Goal: Register for event/course

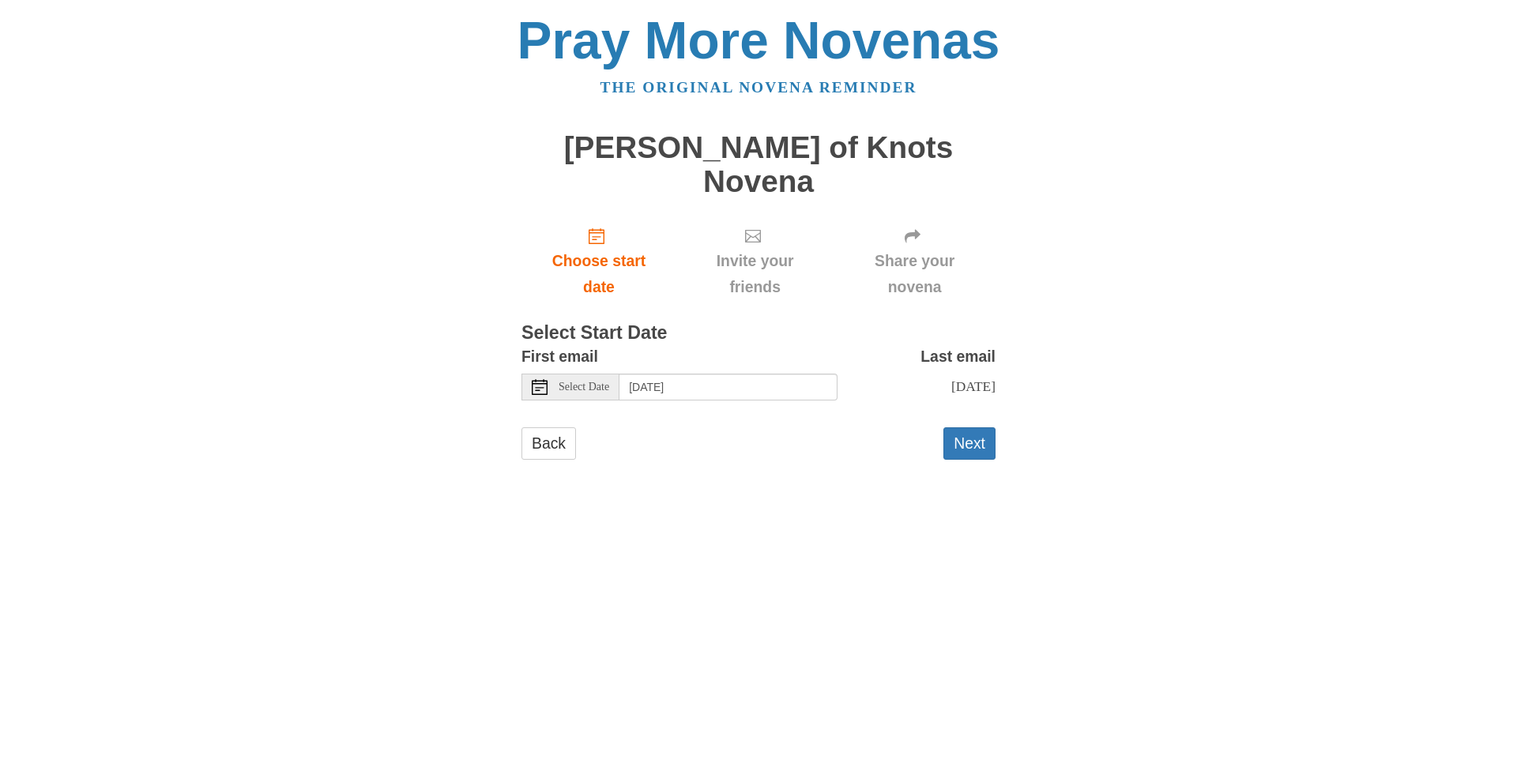
click at [590, 382] on span "Select Date" at bounding box center [584, 387] width 51 height 11
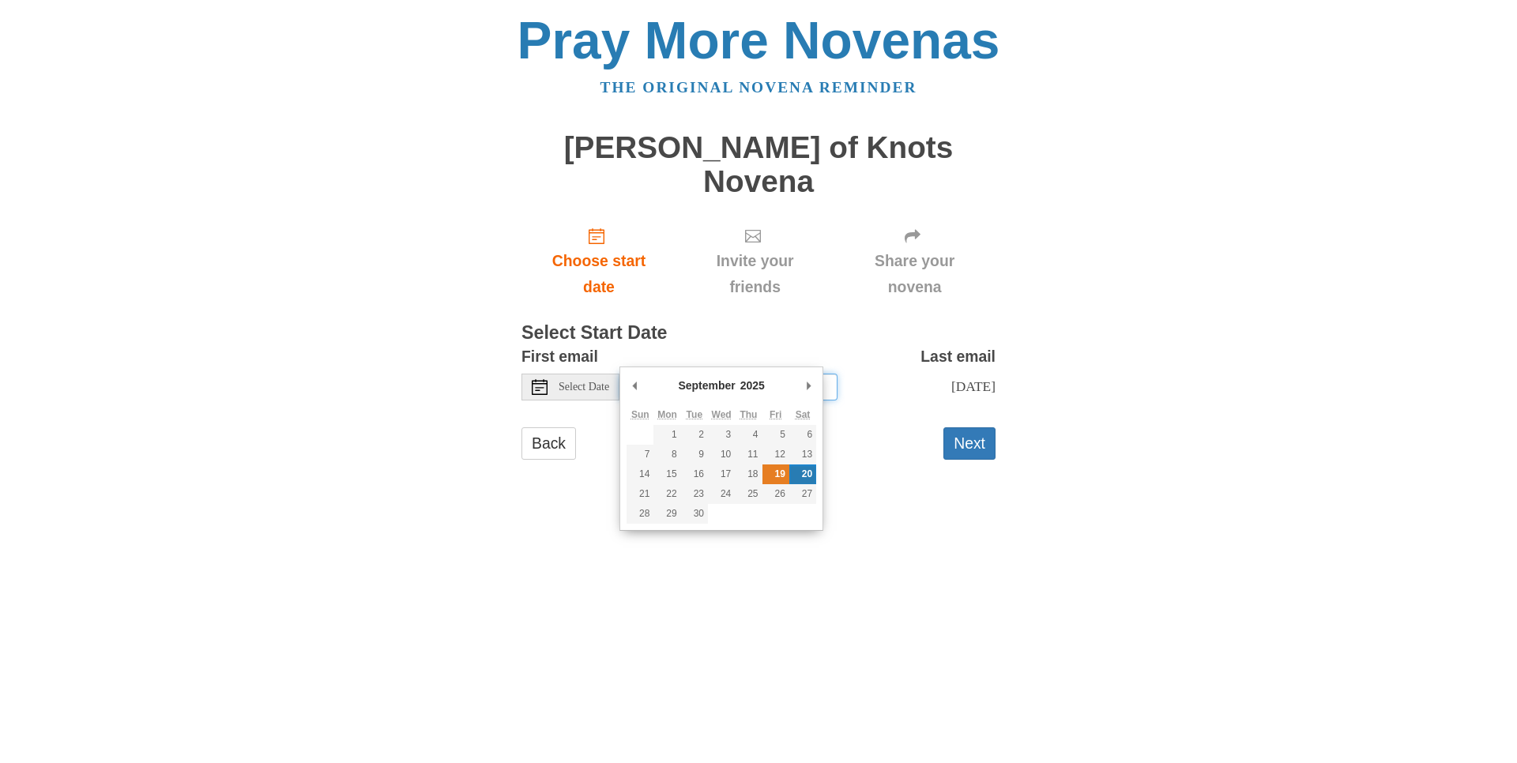
type input "[DATE]"
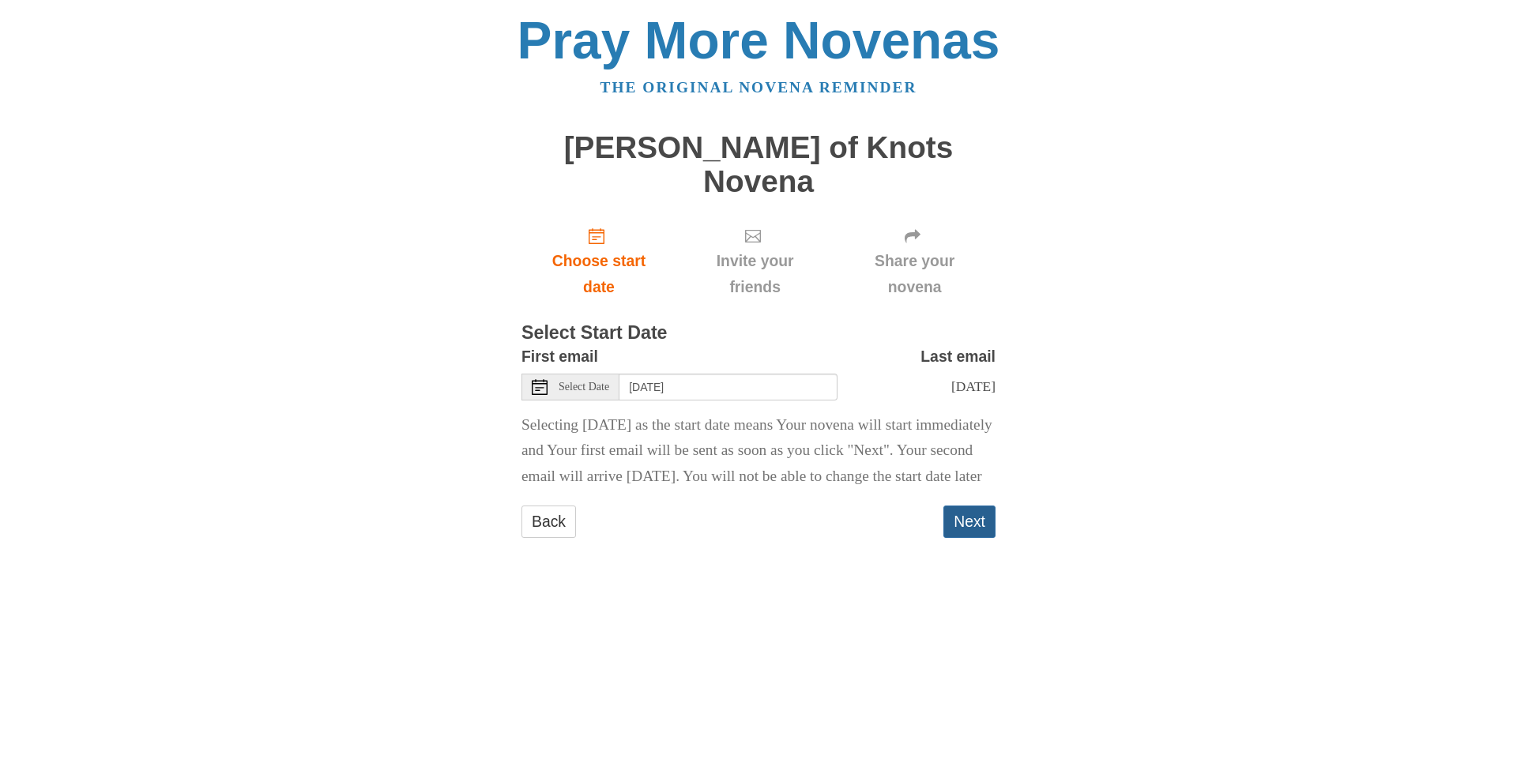
click at [975, 506] on button "Next" at bounding box center [969, 522] width 52 height 32
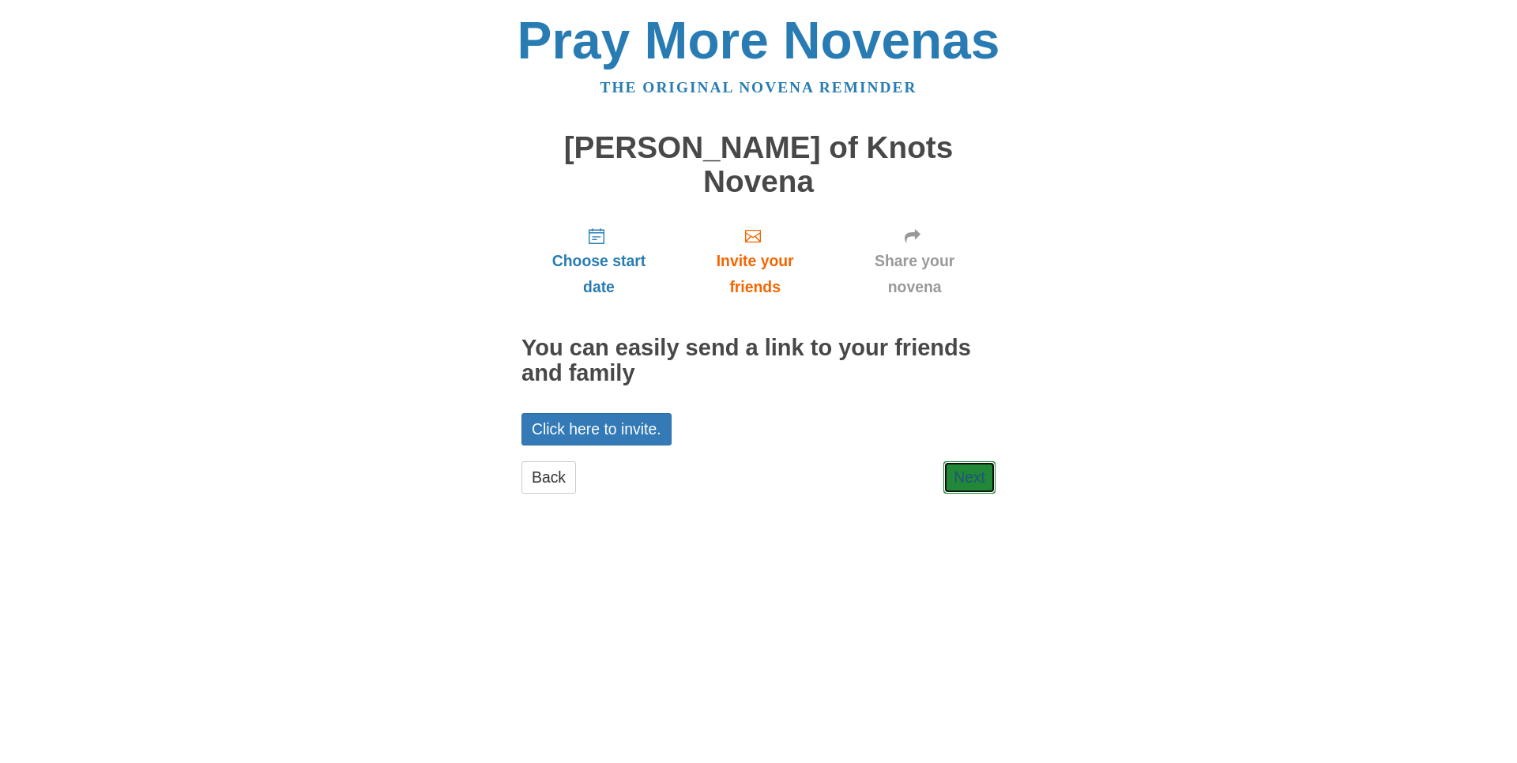
click at [974, 461] on link "Next" at bounding box center [969, 477] width 52 height 32
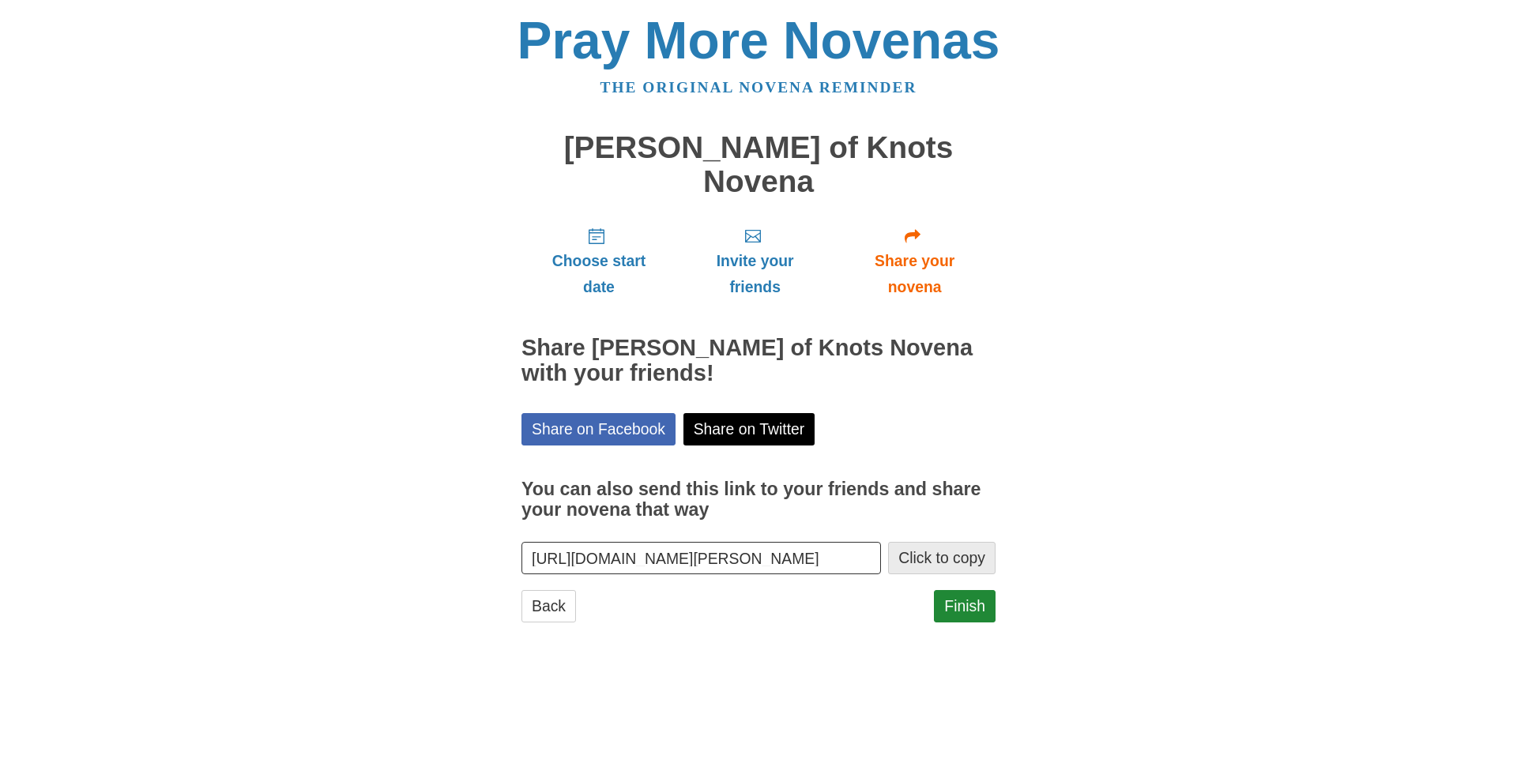
click at [970, 542] on button "Click to copy" at bounding box center [941, 558] width 107 height 32
click at [985, 590] on link "Finish" at bounding box center [965, 606] width 62 height 32
